Goal: Information Seeking & Learning: Learn about a topic

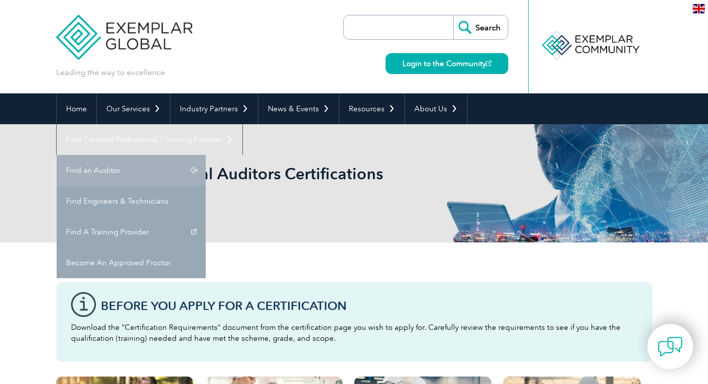
click at [206, 155] on link "Find an Auditor" at bounding box center [131, 170] width 149 height 31
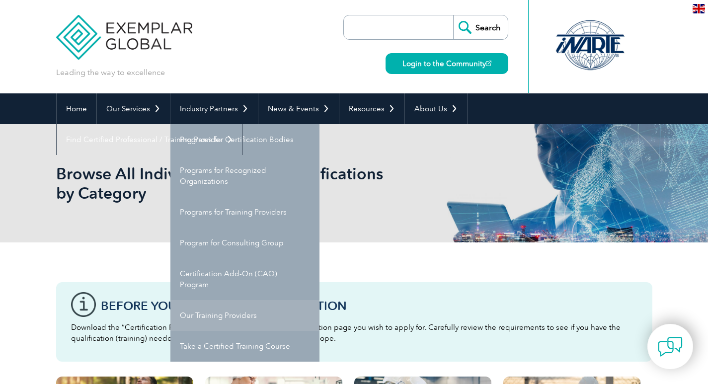
click at [235, 318] on link "Our Training Providers" at bounding box center [244, 315] width 149 height 31
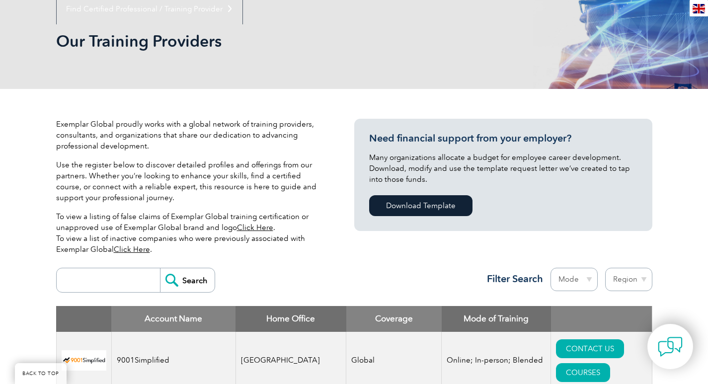
scroll to position [248, 0]
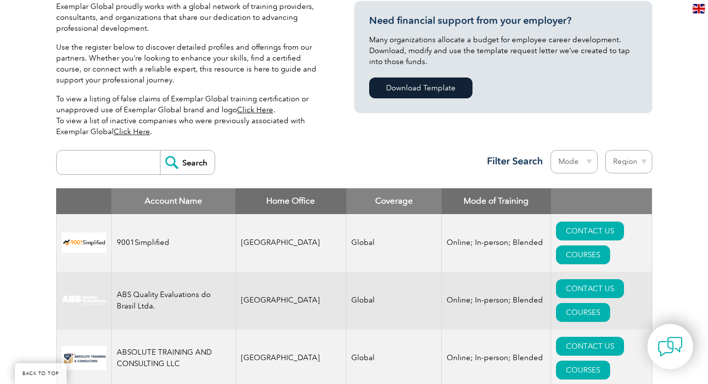
click at [96, 161] on input "search" at bounding box center [111, 162] width 98 height 24
type input "submastery"
click at [173, 159] on input "Search" at bounding box center [187, 162] width 55 height 24
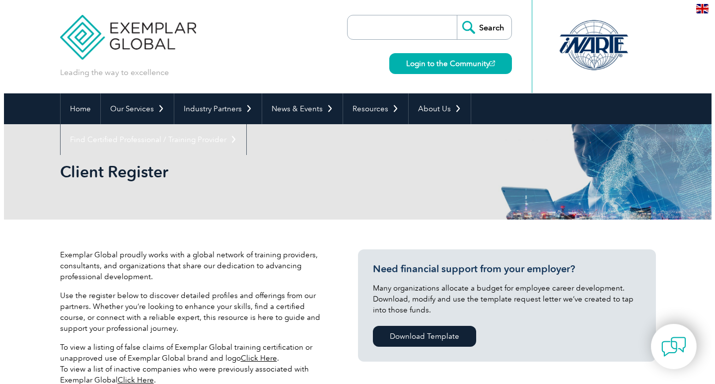
scroll to position [348, 0]
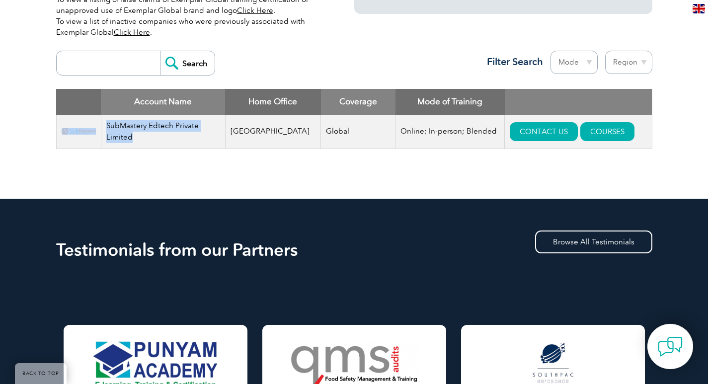
drag, startPoint x: 144, startPoint y: 136, endPoint x: 95, endPoint y: 129, distance: 49.7
click at [95, 129] on tr "SubMastery Edtech Private Limited India Global Online; In-person; Blended CONTA…" at bounding box center [353, 132] width 595 height 34
click at [157, 138] on td "SubMastery Edtech Private Limited" at bounding box center [163, 132] width 124 height 34
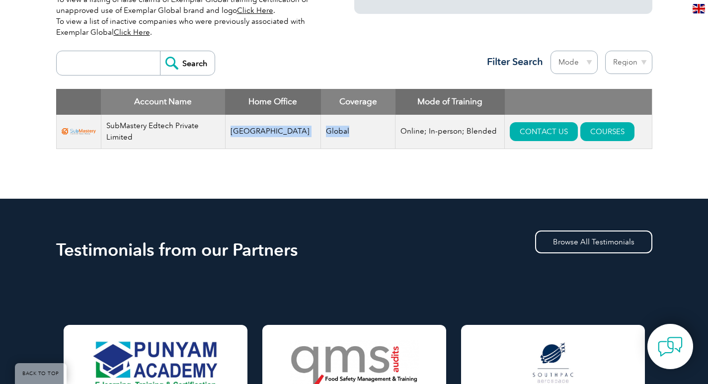
drag, startPoint x: 230, startPoint y: 127, endPoint x: 361, endPoint y: 136, distance: 130.9
click at [361, 136] on tr "SubMastery Edtech Private Limited India Global Online; In-person; Blended CONTA…" at bounding box center [353, 132] width 595 height 34
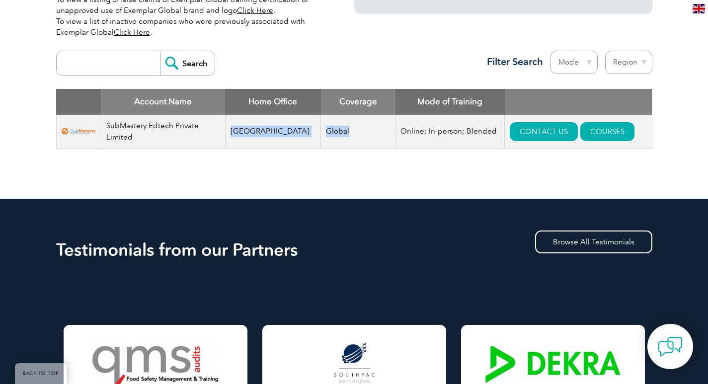
click at [363, 139] on td "Global" at bounding box center [358, 132] width 74 height 34
click at [599, 130] on link "COURSES" at bounding box center [607, 131] width 54 height 19
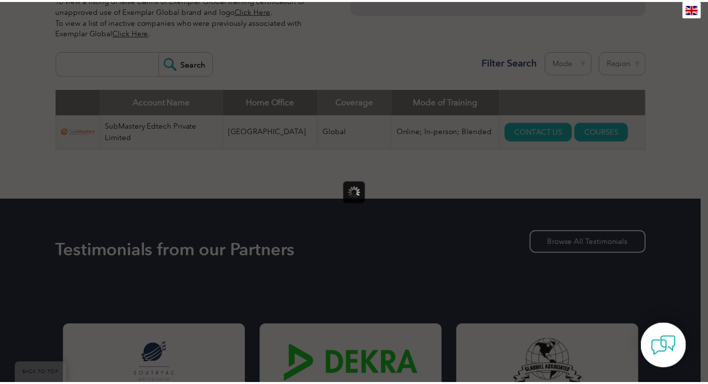
scroll to position [0, 0]
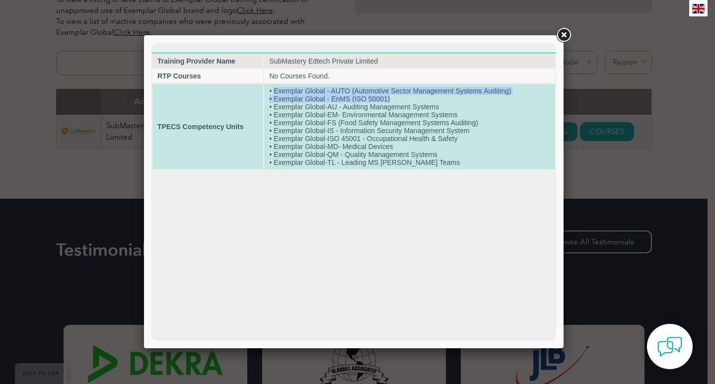
drag, startPoint x: 273, startPoint y: 88, endPoint x: 440, endPoint y: 97, distance: 167.1
click at [440, 97] on td "• Exemplar Global - AUTO (Automotive Sector Management Systems Auditing) • Exem…" at bounding box center [409, 126] width 291 height 85
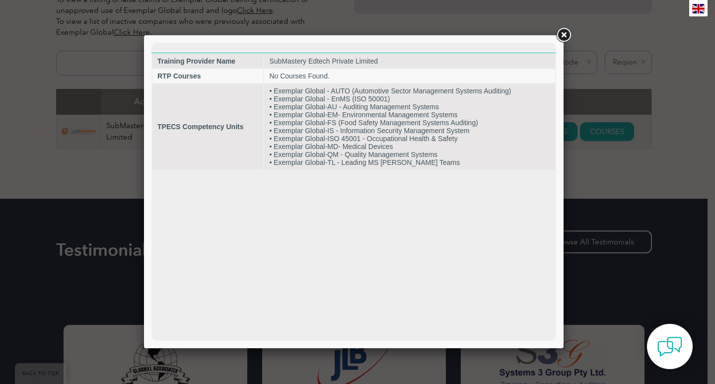
click at [329, 170] on html "Training Provider Name SubMastery Edtech Private Limited RTP Courses No Courses…" at bounding box center [353, 107] width 405 height 128
click at [565, 35] on link at bounding box center [564, 35] width 18 height 18
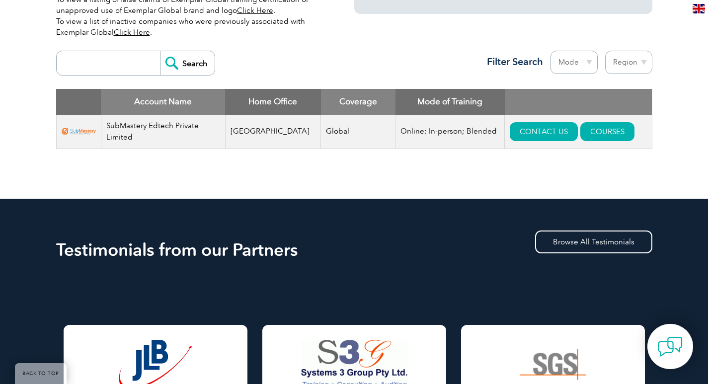
click at [590, 59] on select "Mode Online In-person Blended" at bounding box center [573, 62] width 47 height 23
select select "In-person"
click at [550, 51] on select "Mode Online In-person Blended" at bounding box center [573, 62] width 47 height 23
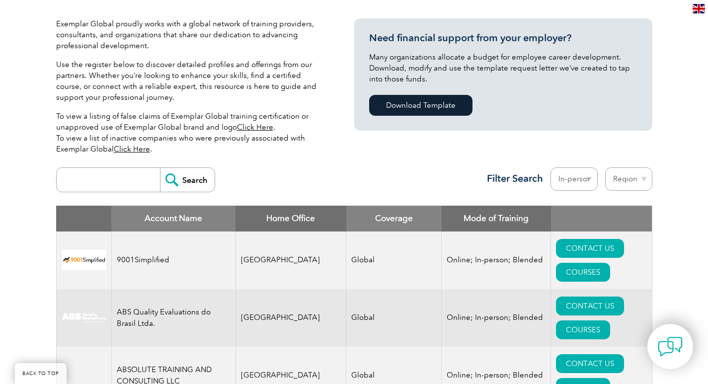
scroll to position [248, 0]
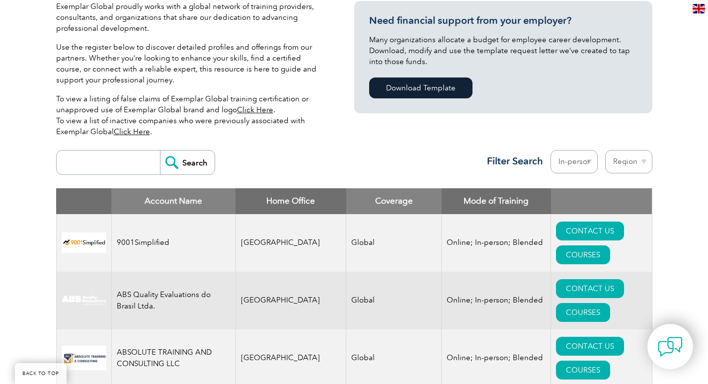
click at [645, 160] on select "Region Australia Bahrain Bangladesh Brazil Canada Colombia Dominican Republic E…" at bounding box center [628, 161] width 47 height 23
click at [630, 156] on select "Region Australia Bahrain Bangladesh Brazil Canada Colombia Dominican Republic E…" at bounding box center [628, 161] width 47 height 23
click at [629, 161] on select "Region Australia Bahrain Bangladesh Brazil Canada Colombia Dominican Republic E…" at bounding box center [628, 161] width 47 height 23
select select "[GEOGRAPHIC_DATA]"
click at [605, 150] on select "Region Australia Bahrain Bangladesh Brazil Canada Colombia Dominican Republic E…" at bounding box center [628, 161] width 47 height 23
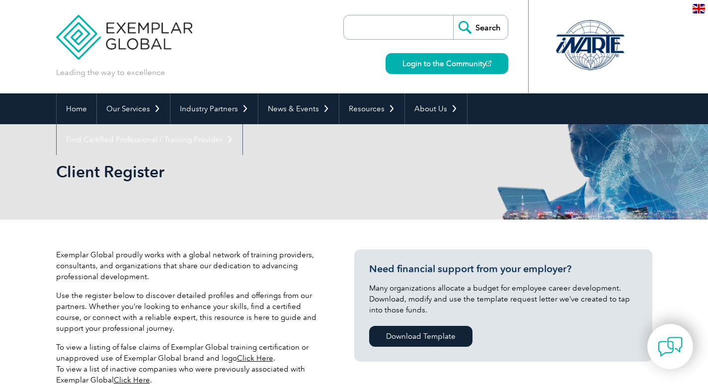
select select "[GEOGRAPHIC_DATA]"
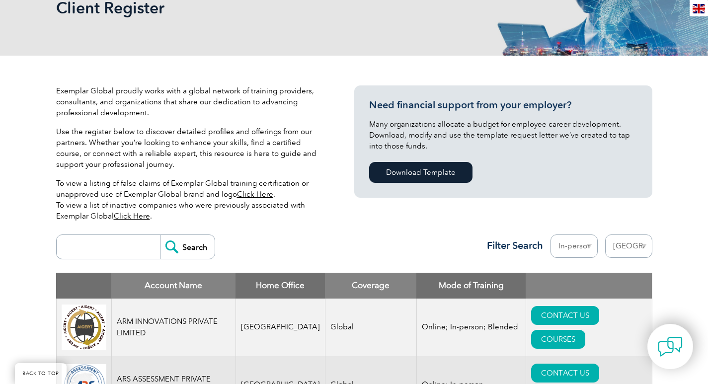
scroll to position [298, 0]
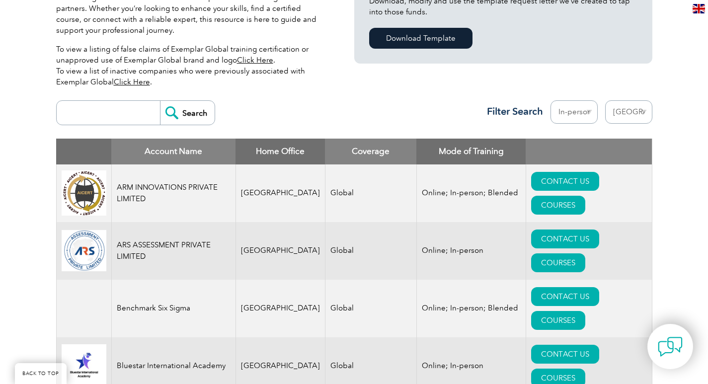
click at [123, 106] on input "search" at bounding box center [111, 113] width 98 height 24
type input "kapil dev"
click at [160, 101] on input "Search" at bounding box center [187, 113] width 55 height 24
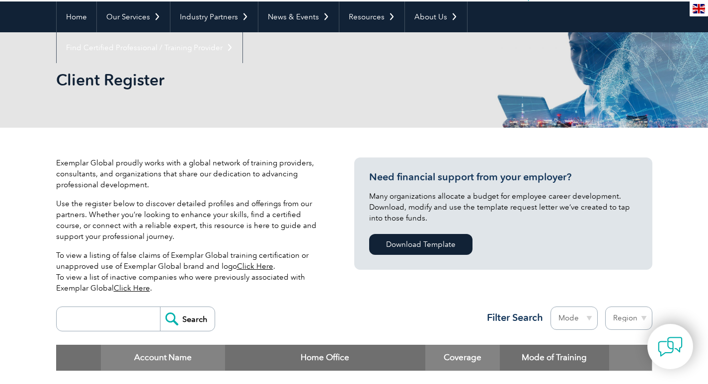
scroll to position [248, 0]
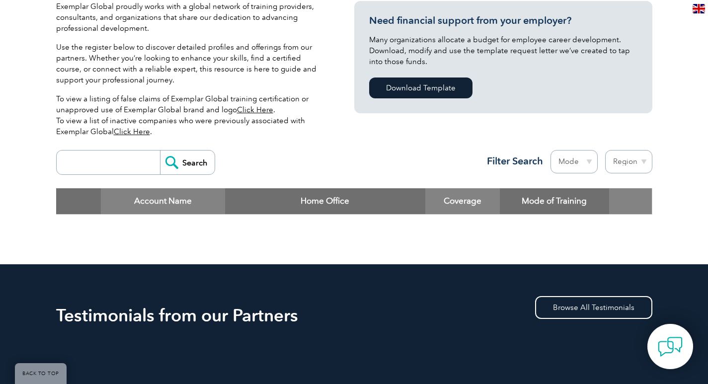
click at [579, 155] on select "Mode Online In-person Blended" at bounding box center [573, 161] width 47 height 23
select select "Online"
click at [550, 150] on select "Mode Online In-person Blended" at bounding box center [573, 161] width 47 height 23
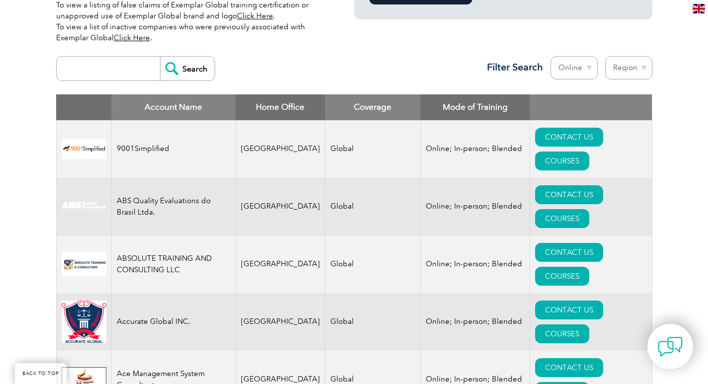
scroll to position [342, 0]
click at [641, 69] on select "Region Australia Bahrain Bangladesh Brazil Canada Colombia Dominican Republic E…" at bounding box center [628, 67] width 47 height 23
select select "[GEOGRAPHIC_DATA]"
click at [605, 56] on select "Region Australia Bahrain Bangladesh Brazil Canada Colombia Dominican Republic E…" at bounding box center [628, 67] width 47 height 23
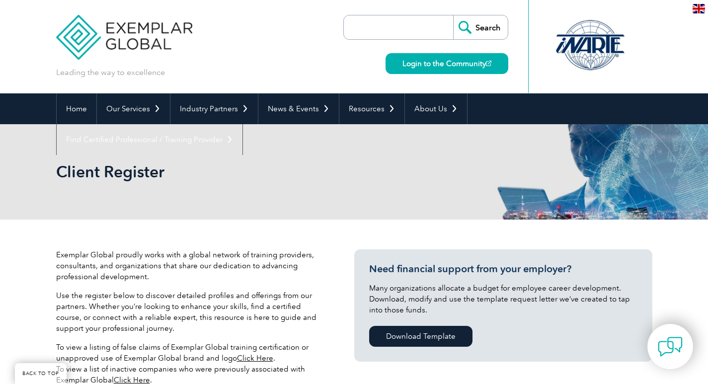
select select "[GEOGRAPHIC_DATA]"
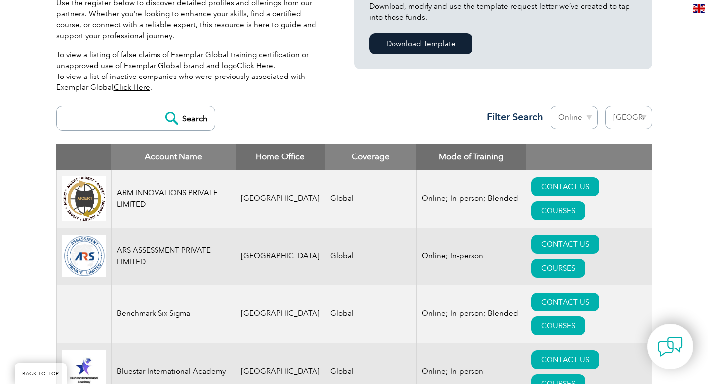
click at [124, 113] on input "search" at bounding box center [111, 118] width 98 height 24
type input "[PERSON_NAME]"
click at [160, 106] on input "Search" at bounding box center [187, 118] width 55 height 24
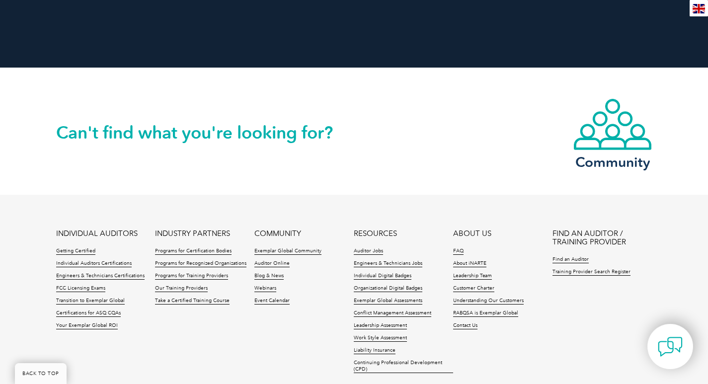
scroll to position [1018, 0]
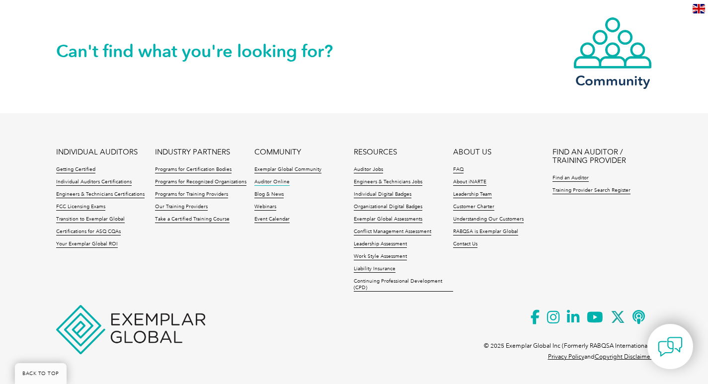
click at [284, 183] on link "Auditor Online" at bounding box center [271, 182] width 35 height 7
click at [100, 182] on link "Individual Auditors Certifications" at bounding box center [93, 182] width 75 height 7
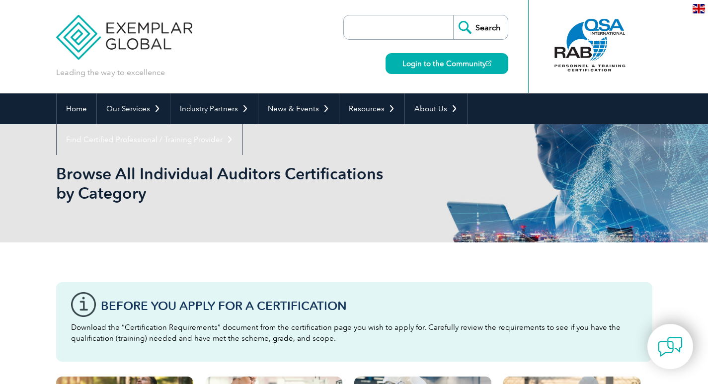
click at [384, 22] on input "search" at bounding box center [401, 27] width 104 height 24
type input "LEAD AUDITIOR"
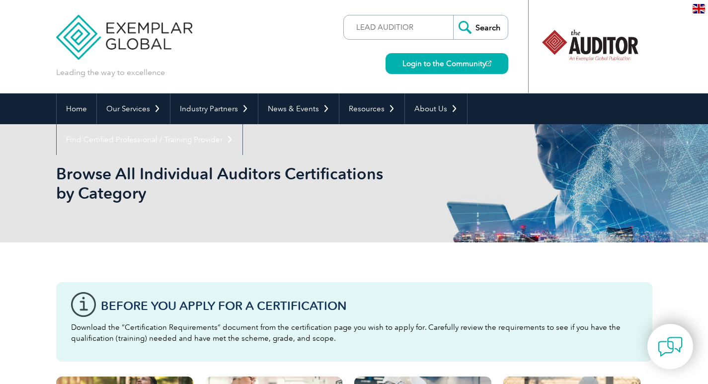
click at [477, 28] on input "Search" at bounding box center [480, 27] width 55 height 24
